Goal: Task Accomplishment & Management: Complete application form

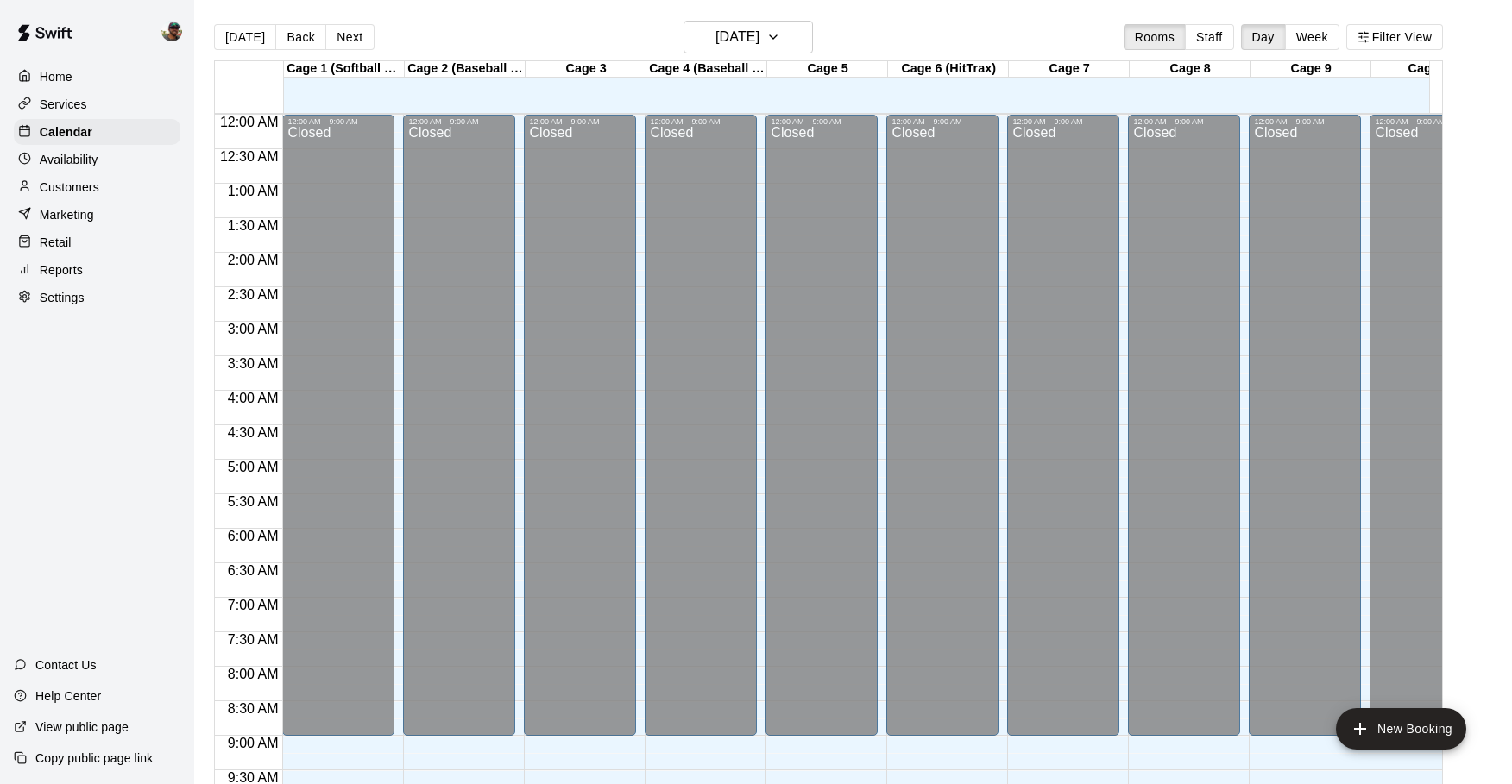
scroll to position [974, 0]
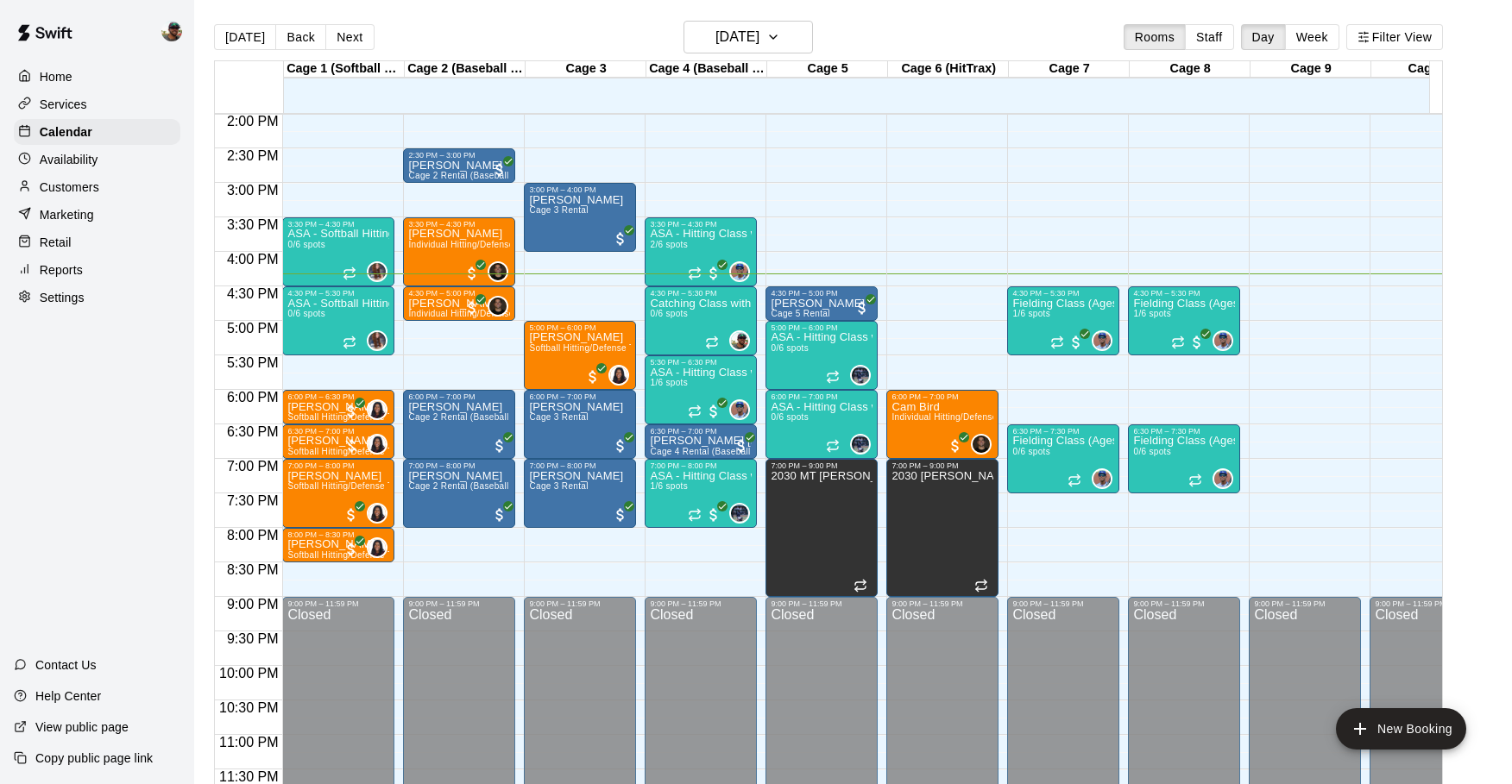
click at [61, 191] on p "Customers" at bounding box center [70, 187] width 59 height 17
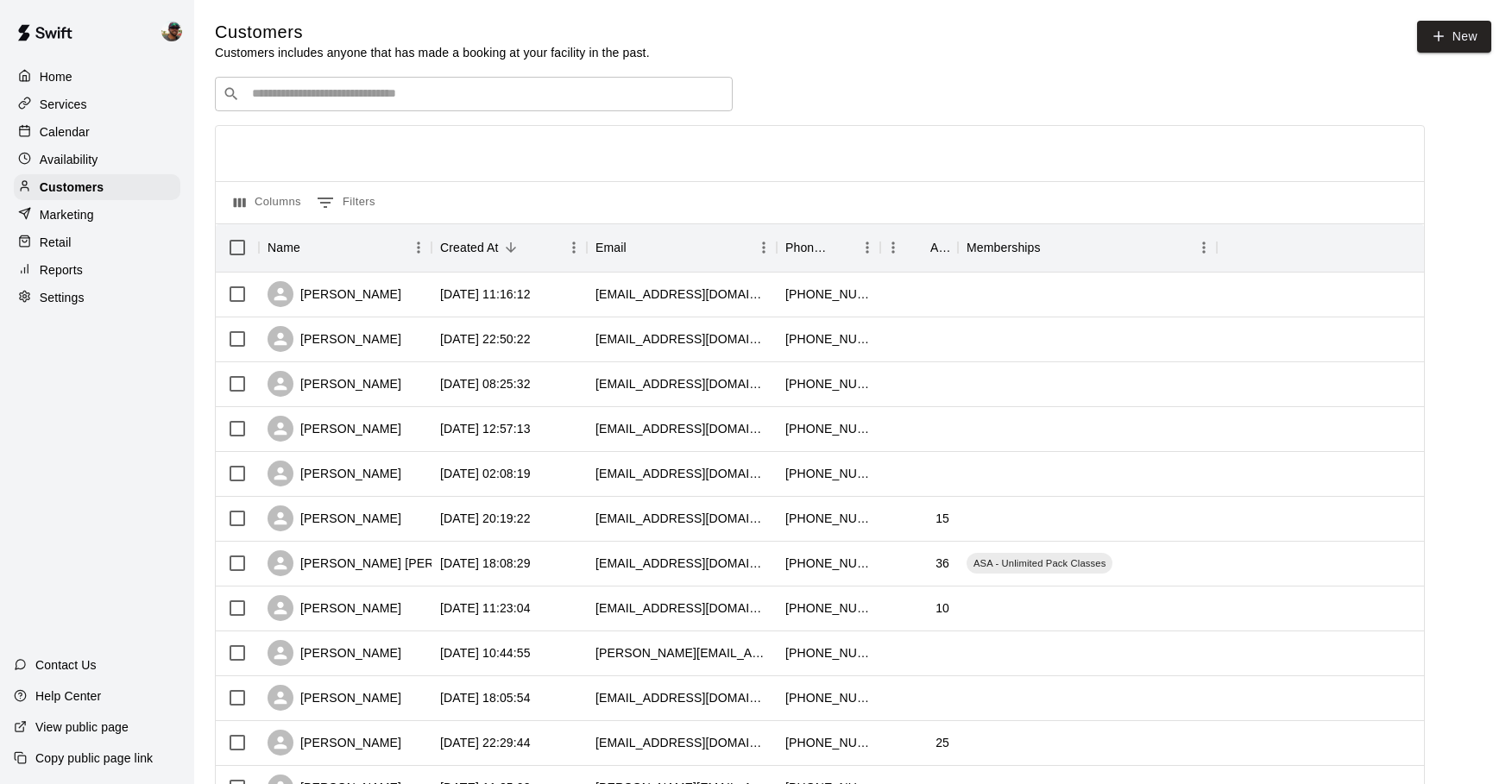
click at [90, 97] on div "Services" at bounding box center [96, 104] width 167 height 26
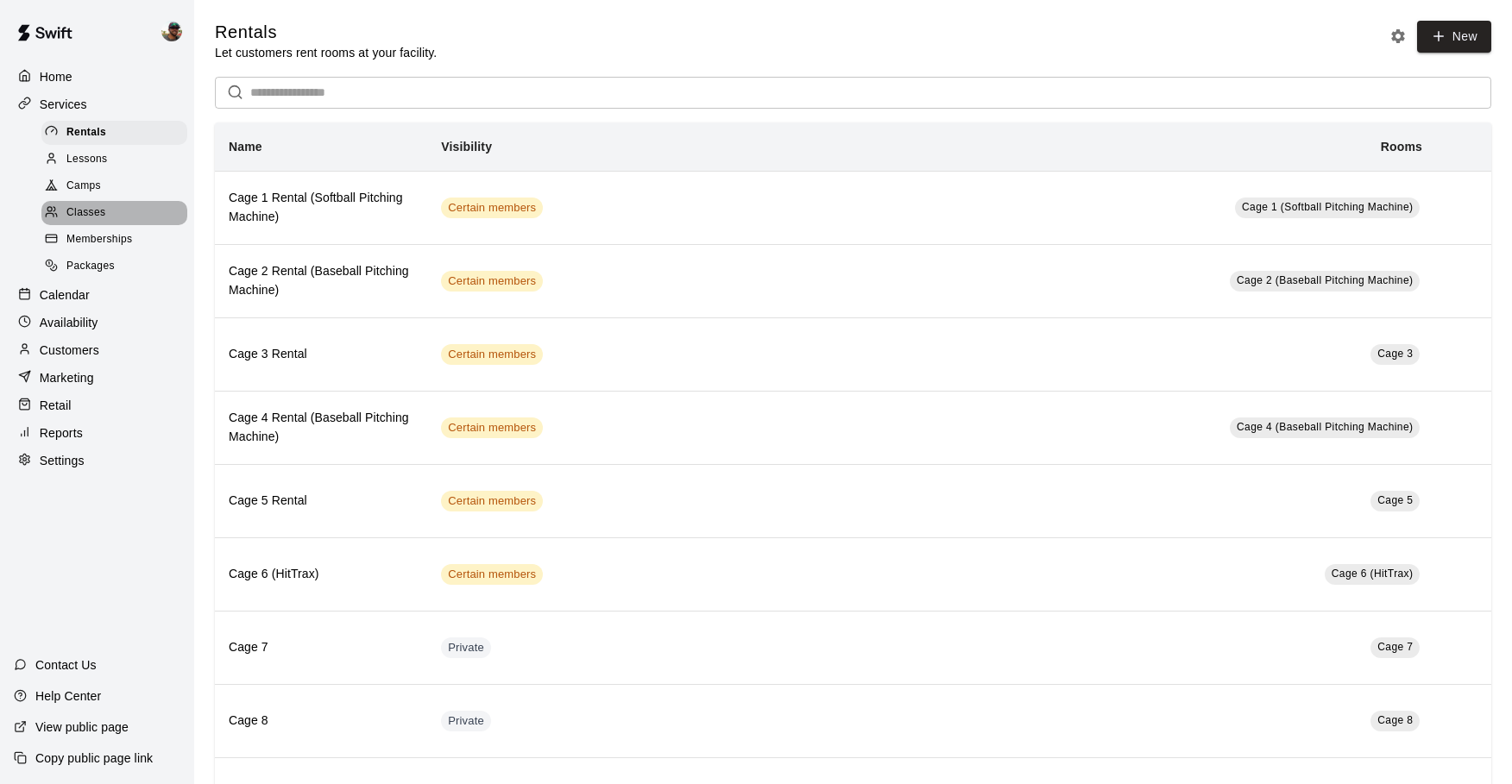
click at [99, 213] on span "Classes" at bounding box center [86, 213] width 39 height 17
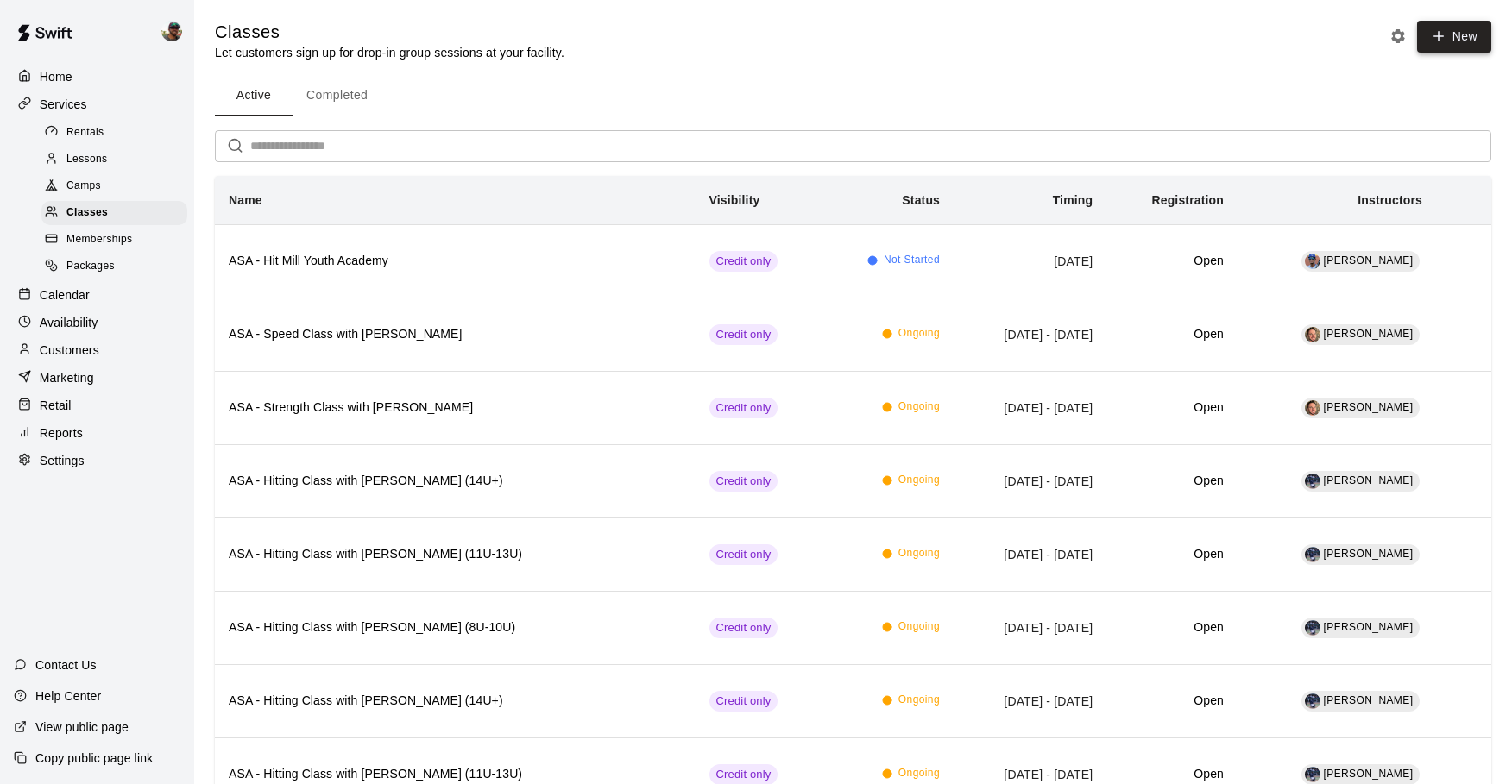
click at [1449, 39] on button "New" at bounding box center [1454, 36] width 74 height 31
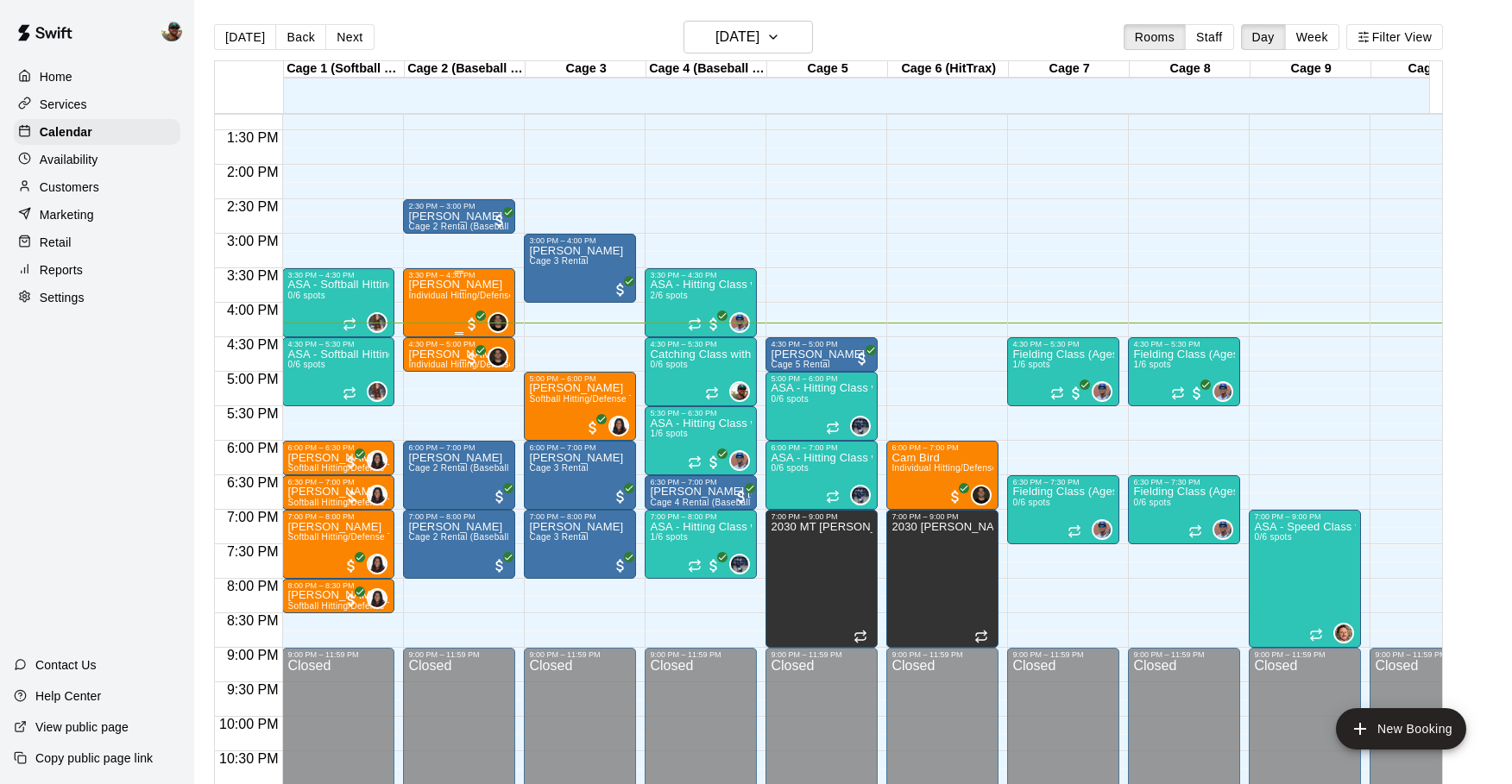
scroll to position [937, 0]
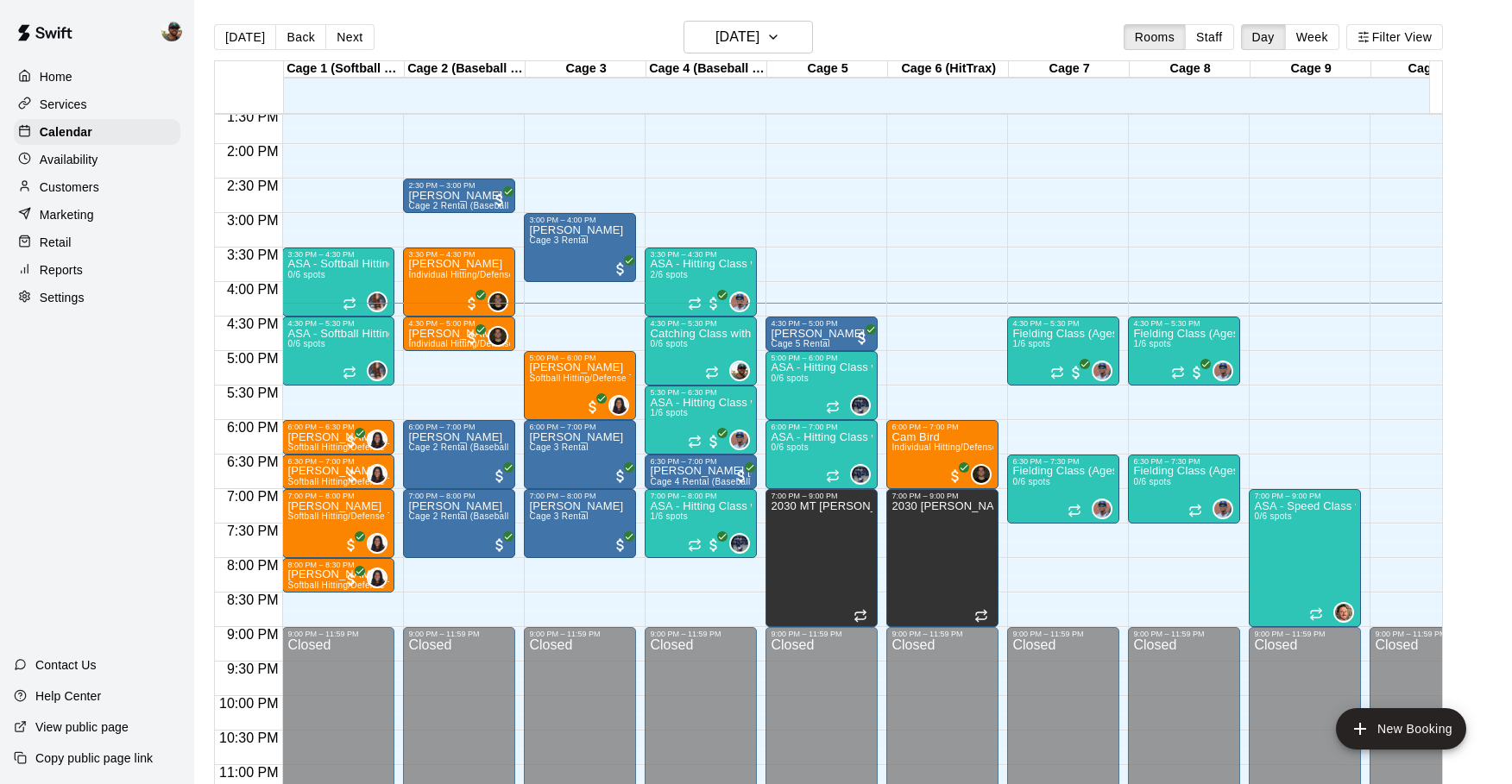
click at [68, 749] on div "Copy public page link" at bounding box center [97, 758] width 195 height 31
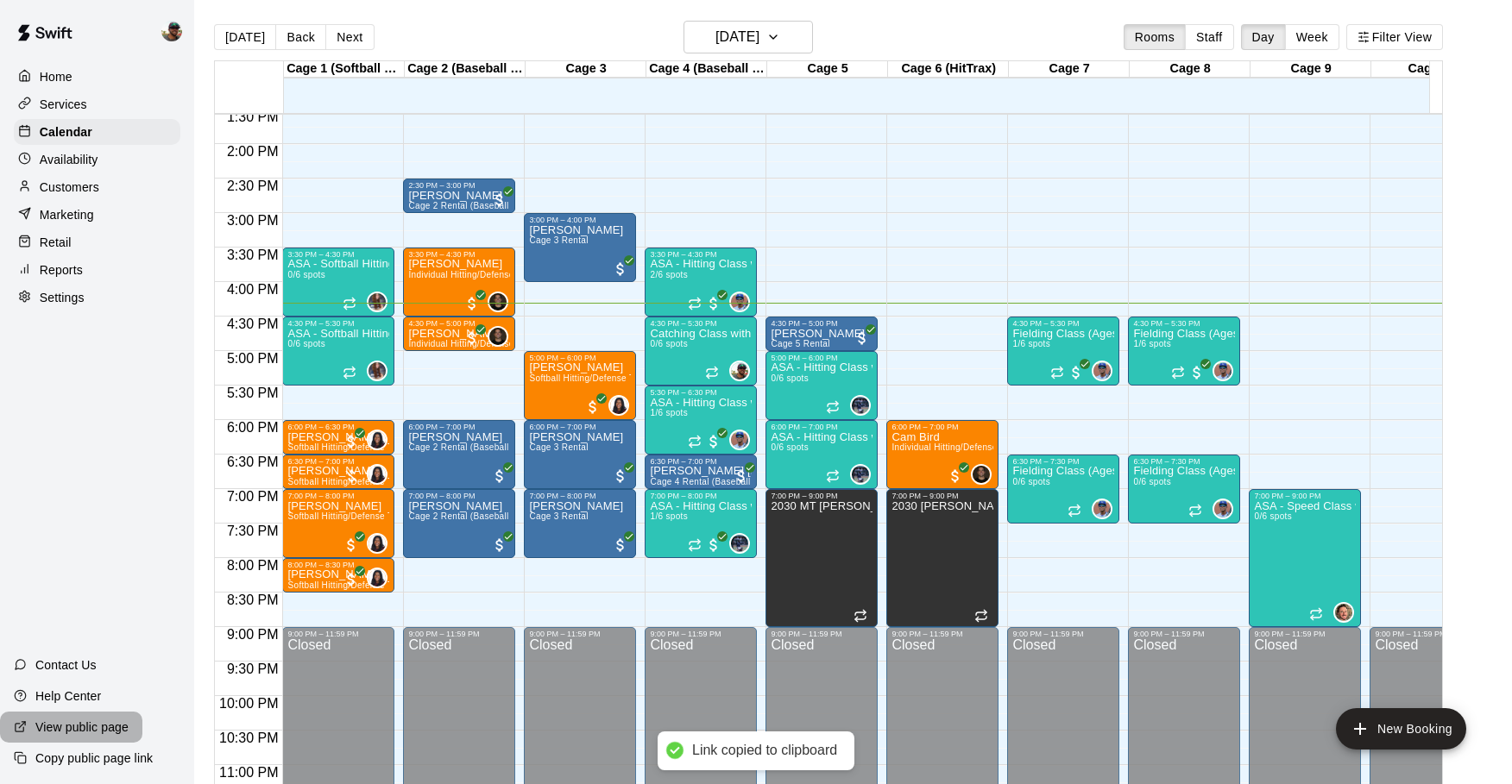
click at [85, 728] on p "View public page" at bounding box center [82, 728] width 93 height 17
